Goal: Use online tool/utility: Utilize a website feature to perform a specific function

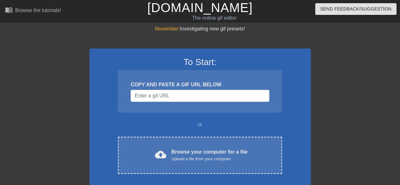
scroll to position [42, 0]
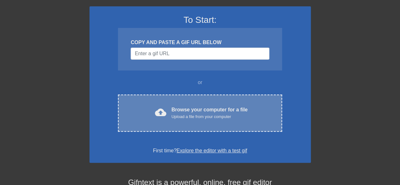
click at [223, 120] on div "Upload a file from your computer" at bounding box center [210, 116] width 76 height 6
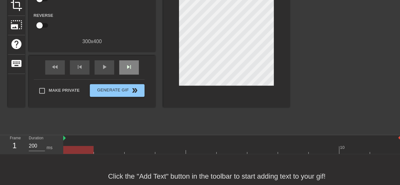
scroll to position [0, 0]
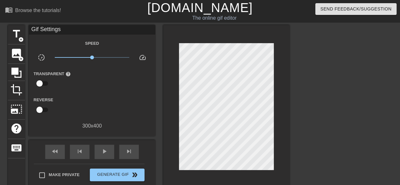
drag, startPoint x: 36, startPoint y: 122, endPoint x: 31, endPoint y: 142, distance: 20.3
click at [31, 142] on div "Gif Settings Speed slow_motion_video x1.00 speed Transparent help Reverse 300 x…" at bounding box center [92, 108] width 127 height 166
drag, startPoint x: 104, startPoint y: 143, endPoint x: 13, endPoint y: 139, distance: 90.9
click at [13, 139] on div "title add_circle image add_circle crop photo_size_select_large help keyboard Gi…" at bounding box center [149, 108] width 282 height 166
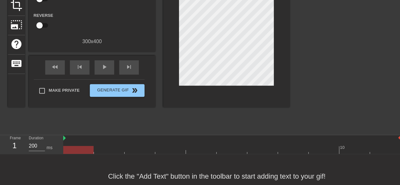
scroll to position [6, 0]
drag, startPoint x: 104, startPoint y: 150, endPoint x: 10, endPoint y: 150, distance: 93.7
click at [10, 150] on div "Frame 1 Duration 200 ms 10" at bounding box center [200, 144] width 400 height 19
drag, startPoint x: 89, startPoint y: 147, endPoint x: 0, endPoint y: 141, distance: 88.8
click at [0, 141] on div "Frame 1 Duration 200 ms 10" at bounding box center [200, 144] width 400 height 19
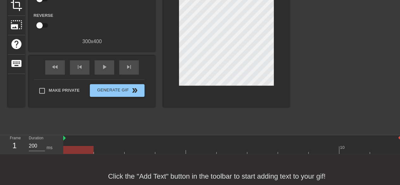
drag, startPoint x: 93, startPoint y: 147, endPoint x: 2, endPoint y: 142, distance: 91.3
click at [2, 142] on div "Frame 1 Duration 200 ms 10" at bounding box center [200, 144] width 400 height 19
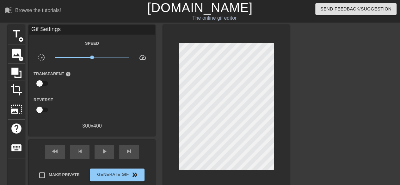
scroll to position [42, 0]
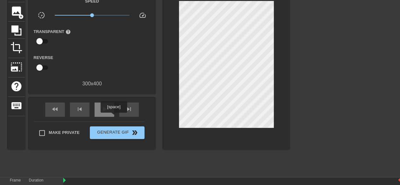
drag, startPoint x: 114, startPoint y: 117, endPoint x: 108, endPoint y: 117, distance: 6.0
click at [110, 117] on div "fast_rewind skip_previous play_arrow skip_next" at bounding box center [92, 110] width 103 height 24
click at [105, 116] on div "play_arrow" at bounding box center [105, 109] width 20 height 14
click at [131, 116] on div "skip_next" at bounding box center [129, 109] width 20 height 14
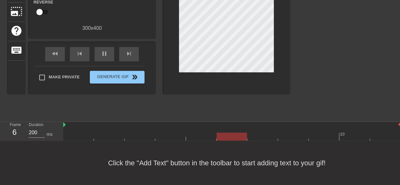
scroll to position [0, 0]
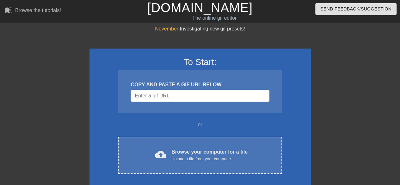
scroll to position [42, 0]
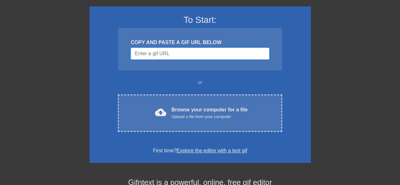
click at [228, 60] on input "Username" at bounding box center [200, 53] width 139 height 12
click at [201, 59] on input "Username" at bounding box center [200, 53] width 139 height 12
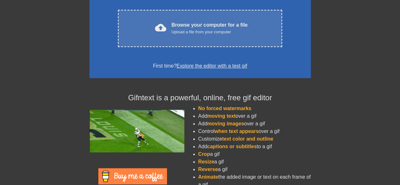
scroll to position [0, 0]
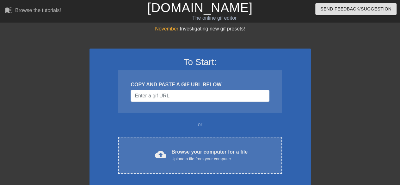
click at [187, 107] on div "COPY AND PASTE A GIF URL BELOW" at bounding box center [200, 91] width 164 height 42
click at [186, 98] on input "Username" at bounding box center [200, 96] width 139 height 12
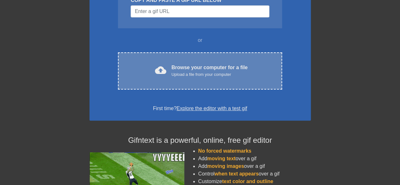
click at [169, 87] on div "cloud_upload Browse your computer for a file Upload a file from your computer C…" at bounding box center [200, 70] width 164 height 37
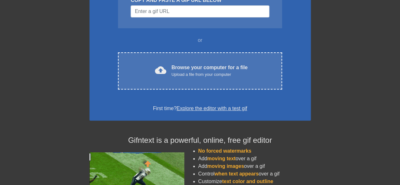
scroll to position [33, 0]
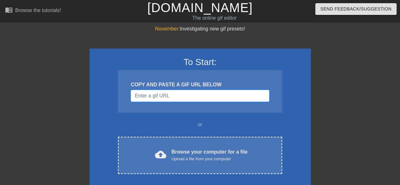
click at [206, 102] on input "Username" at bounding box center [200, 96] width 139 height 12
drag, startPoint x: 206, startPoint y: 102, endPoint x: 335, endPoint y: 73, distance: 132.0
click at [335, 73] on div at bounding box center [366, 120] width 95 height 190
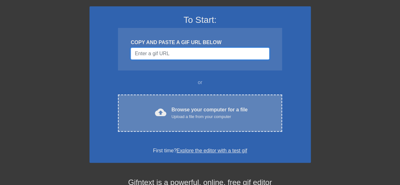
drag, startPoint x: 160, startPoint y: 55, endPoint x: 173, endPoint y: 115, distance: 61.2
click at [173, 115] on div "To Start: COPY AND PASTE A GIF URL BELOW or cloud_upload Browse your computer f…" at bounding box center [201, 84] width 222 height 156
click at [173, 116] on div "Browse your computer for a file Upload a file from your computer" at bounding box center [210, 113] width 76 height 14
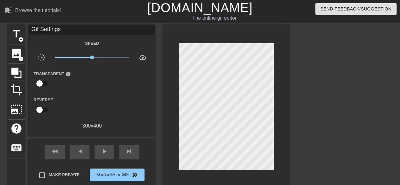
scroll to position [102, 0]
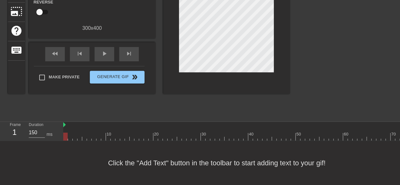
click at [65, 132] on div at bounding box center [65, 136] width 4 height 8
drag, startPoint x: 65, startPoint y: 130, endPoint x: 62, endPoint y: 130, distance: 3.5
click at [62, 130] on div "Frame 1 Duration 150 ms 10 20 30 40 50 60 70 80 90 100 110 120 130 140 150" at bounding box center [200, 131] width 400 height 19
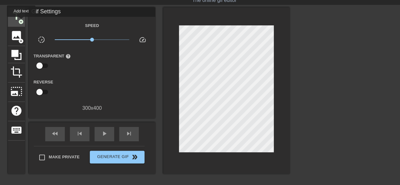
click at [21, 21] on span "add_circle" at bounding box center [20, 21] width 5 height 5
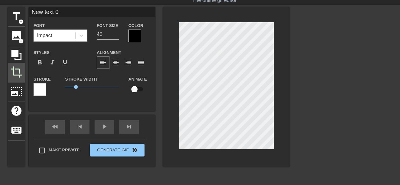
click at [9, 73] on div "title add_circle image add_circle crop photo_size_select_large help keyboard Ne…" at bounding box center [149, 86] width 282 height 159
click at [20, 42] on span "add_circle" at bounding box center [20, 40] width 5 height 5
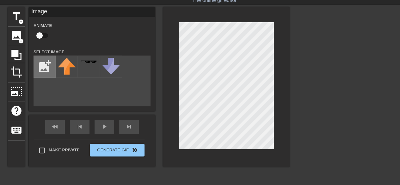
click at [54, 67] on input "file" at bounding box center [45, 67] width 22 height 22
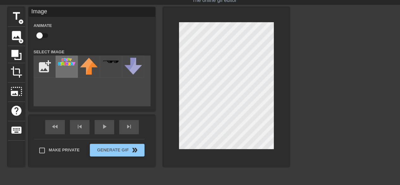
click at [66, 66] on img at bounding box center [67, 62] width 18 height 8
click at [342, 113] on div "title add_circle image add_circle crop photo_size_select_large help keyboard Im…" at bounding box center [200, 102] width 400 height 190
click at [41, 69] on input "file" at bounding box center [45, 67] width 22 height 22
type input "C:\fakepath\download (7).png"
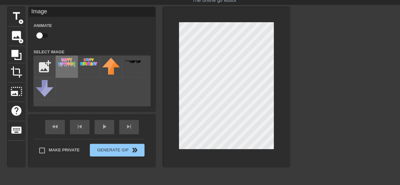
click at [62, 67] on img at bounding box center [67, 62] width 18 height 9
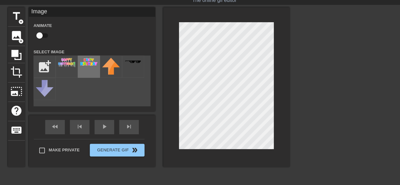
click at [86, 71] on div at bounding box center [89, 66] width 22 height 22
click at [39, 35] on input "checkbox" at bounding box center [40, 35] width 36 height 12
checkbox input "true"
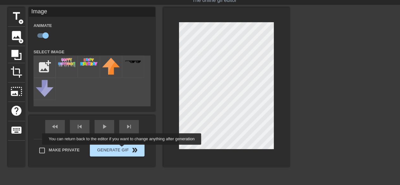
scroll to position [87, 0]
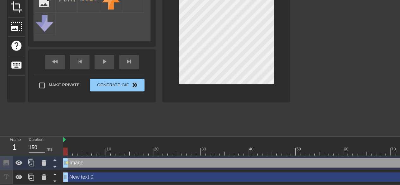
drag, startPoint x: 69, startPoint y: 157, endPoint x: 19, endPoint y: 137, distance: 53.6
click at [19, 137] on div "Frame 1 Duration 150 ms 10 20 30 40 50 60 70 80 90 100 110 120 130 140 150" at bounding box center [200, 159] width 400 height 47
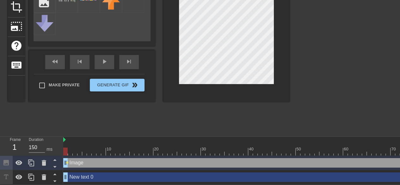
click at [159, 115] on div "title add_circle image add_circle crop photo_size_select_large help keyboard Im…" at bounding box center [149, 37] width 282 height 190
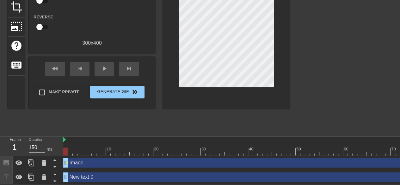
drag, startPoint x: 67, startPoint y: 158, endPoint x: 319, endPoint y: 158, distance: 252.6
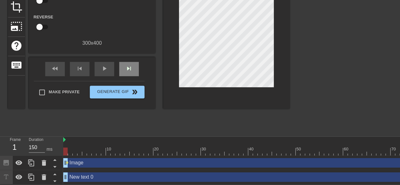
click at [135, 57] on div "fast_rewind skip_previous play_arrow skip_next" at bounding box center [92, 69] width 103 height 24
click at [137, 72] on div "skip_next" at bounding box center [129, 69] width 20 height 14
click at [48, 66] on div "fast_rewind" at bounding box center [55, 69] width 20 height 14
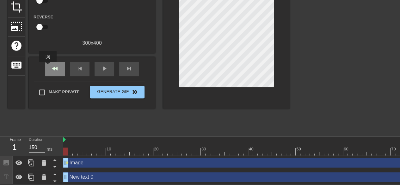
click at [48, 66] on div "fast_rewind" at bounding box center [55, 69] width 20 height 14
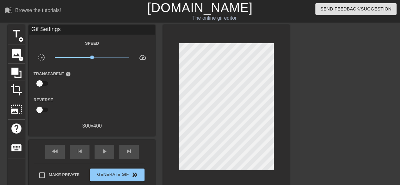
click at [112, 60] on span "x1.00" at bounding box center [92, 57] width 75 height 8
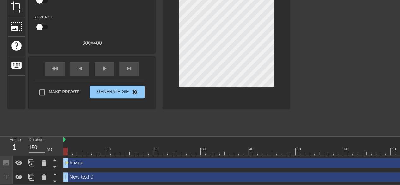
scroll to position [87, 0]
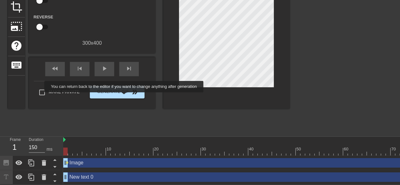
drag, startPoint x: 124, startPoint y: 85, endPoint x: 125, endPoint y: 97, distance: 11.1
click at [125, 97] on div "Make Private Generate Gif double_arrow" at bounding box center [89, 93] width 111 height 25
click at [125, 96] on span "Generate Gif double_arrow" at bounding box center [117, 92] width 50 height 8
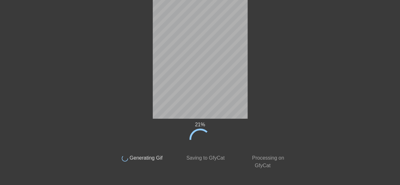
scroll to position [0, 0]
